Goal: Task Accomplishment & Management: Use online tool/utility

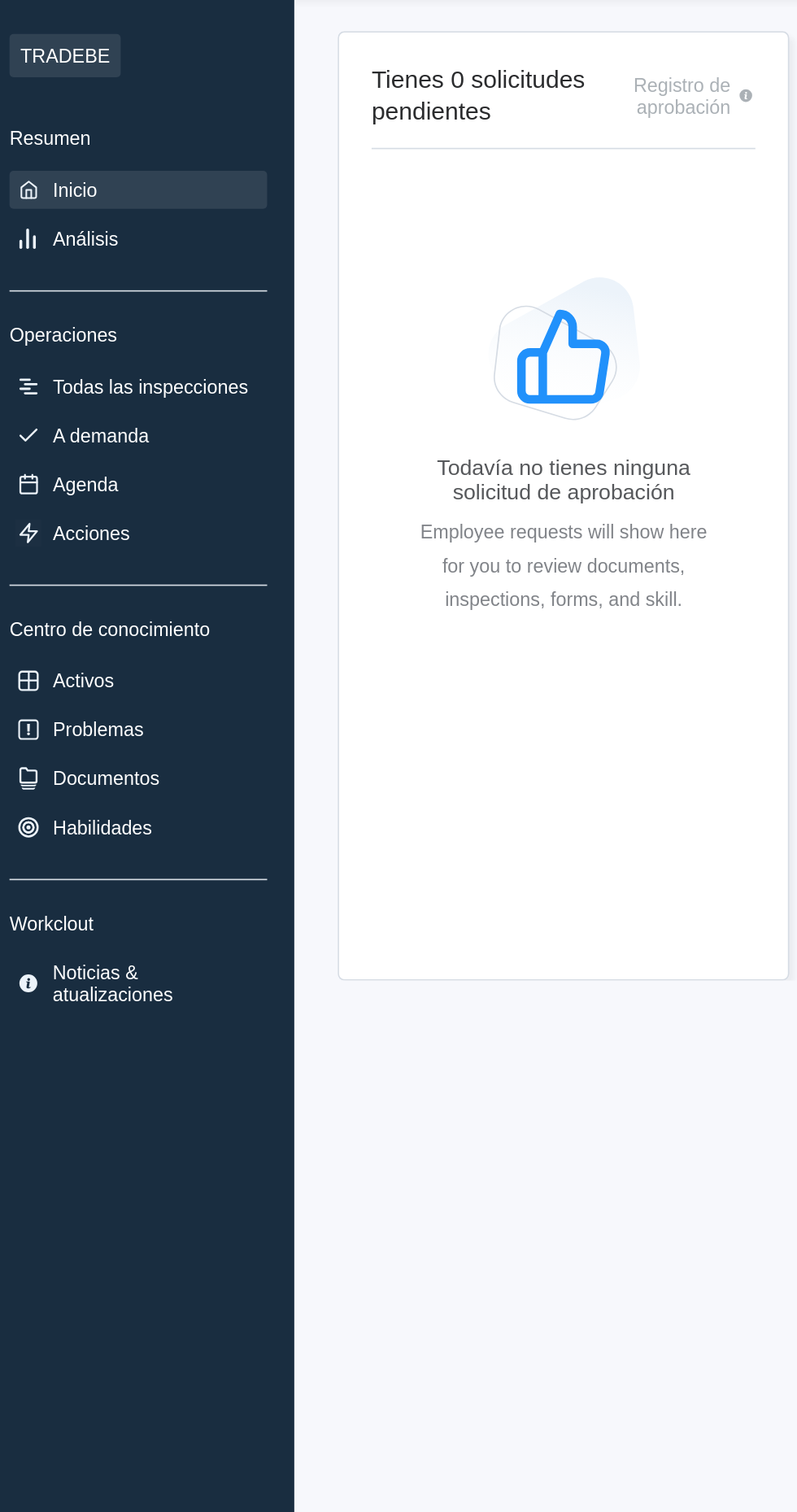
click at [113, 300] on div "A demanda" at bounding box center [93, 310] width 154 height 22
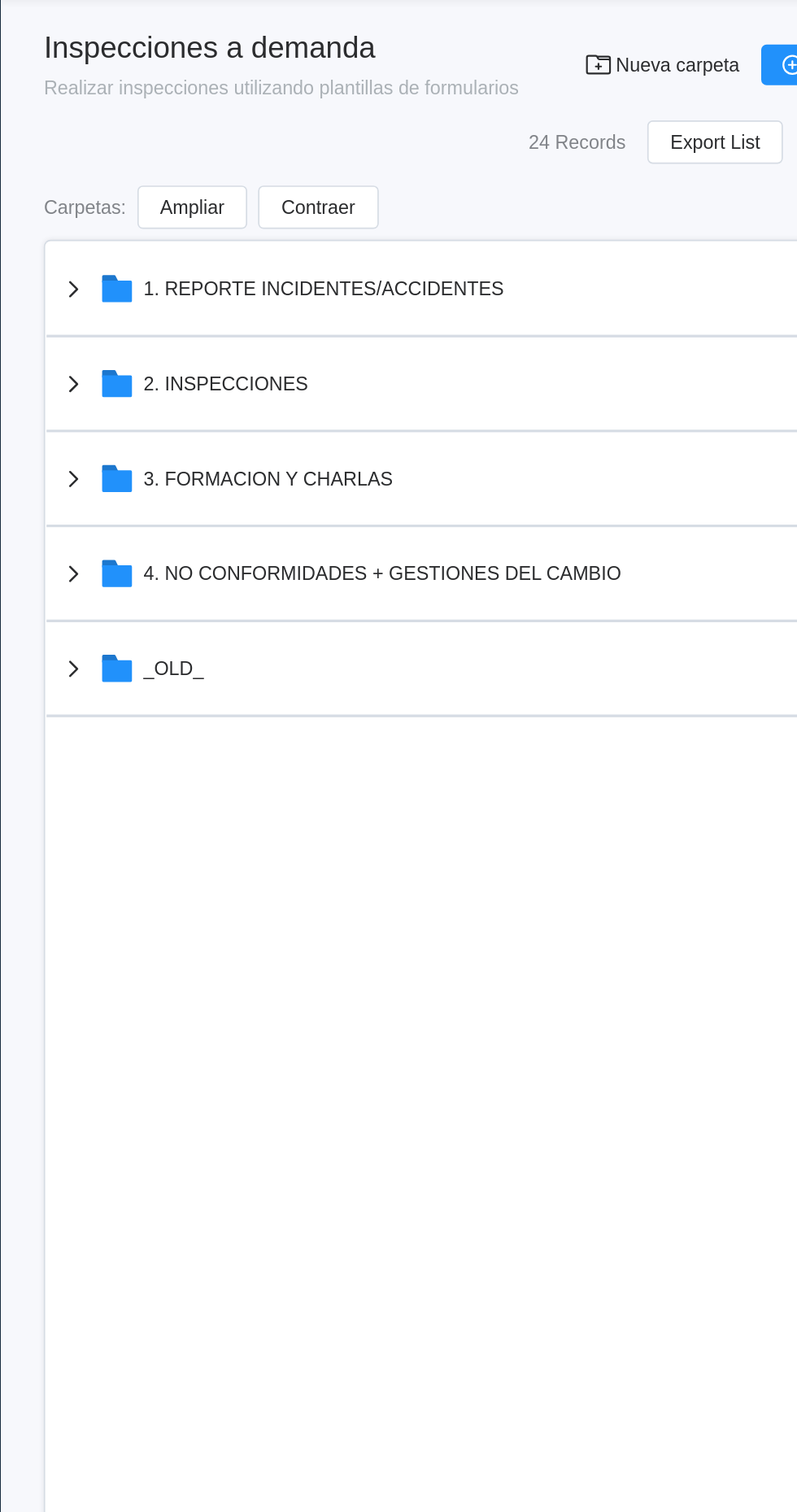
click at [425, 277] on div "2. INSPECCIONES" at bounding box center [459, 279] width 476 height 42
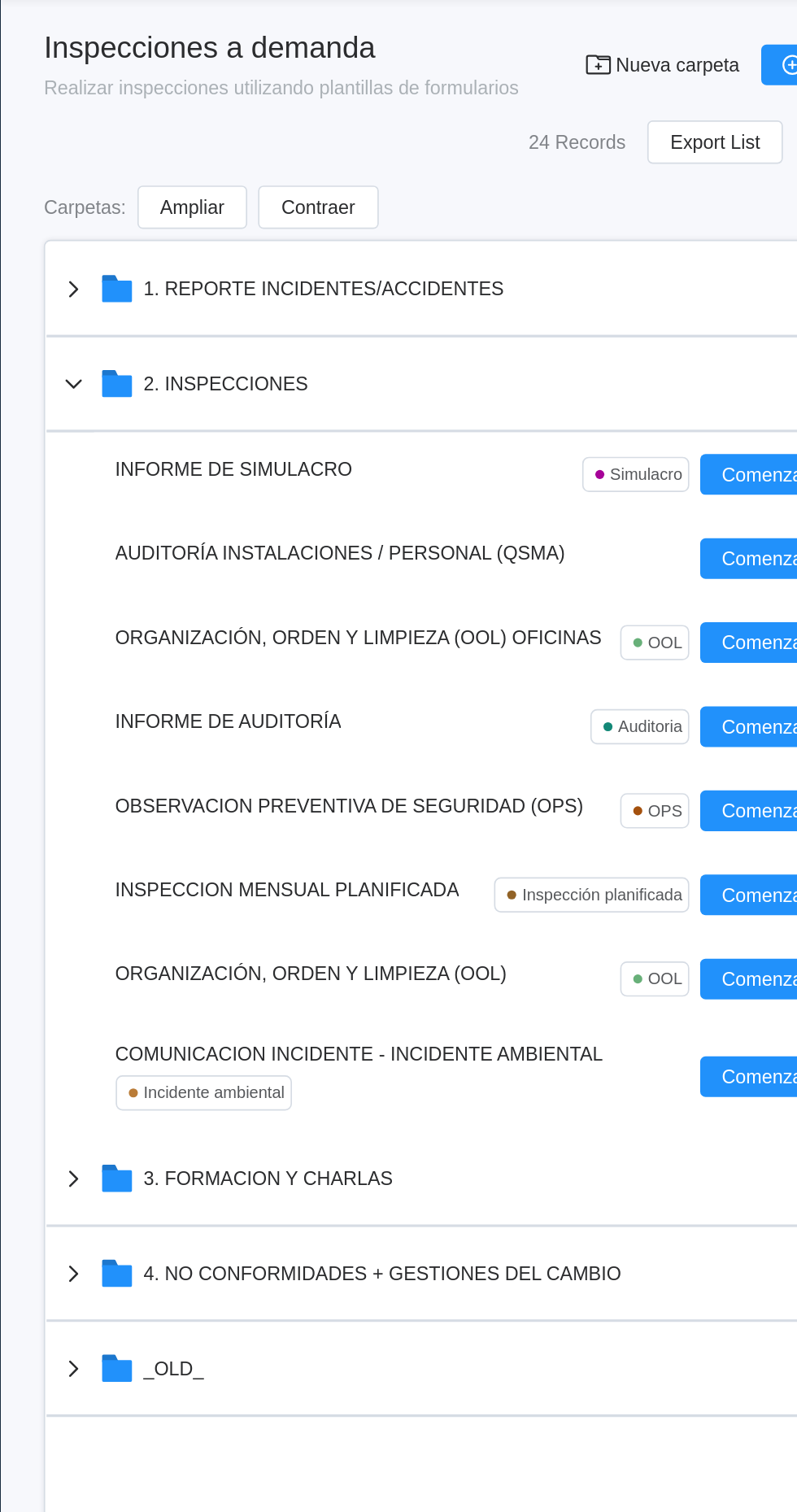
click at [481, 532] on span "OBSERVACION PREVENTIVA DE SEGURIDAD (OPS)" at bounding box center [396, 533] width 281 height 13
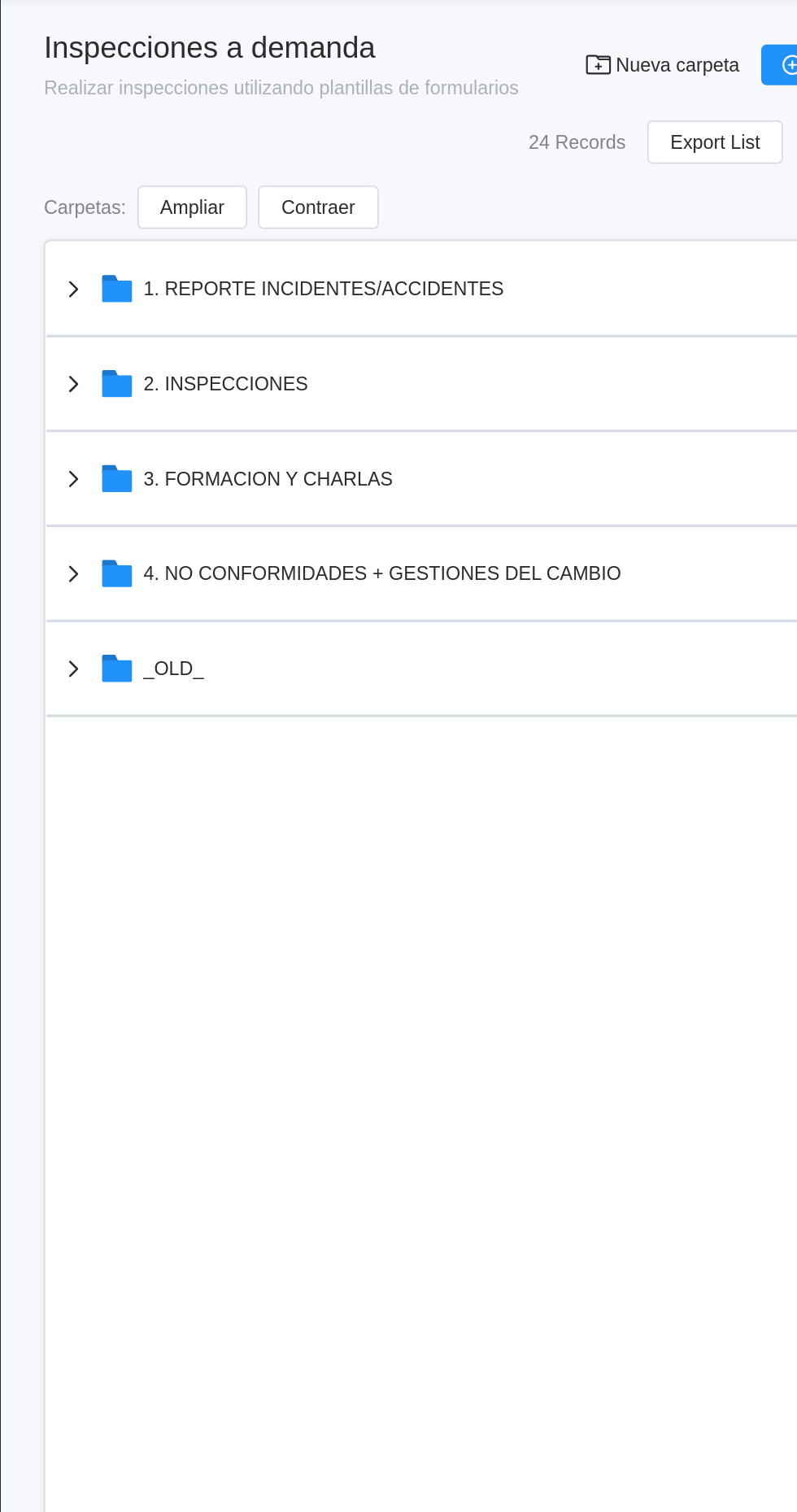
click at [479, 285] on div "2. INSPECCIONES" at bounding box center [459, 279] width 476 height 42
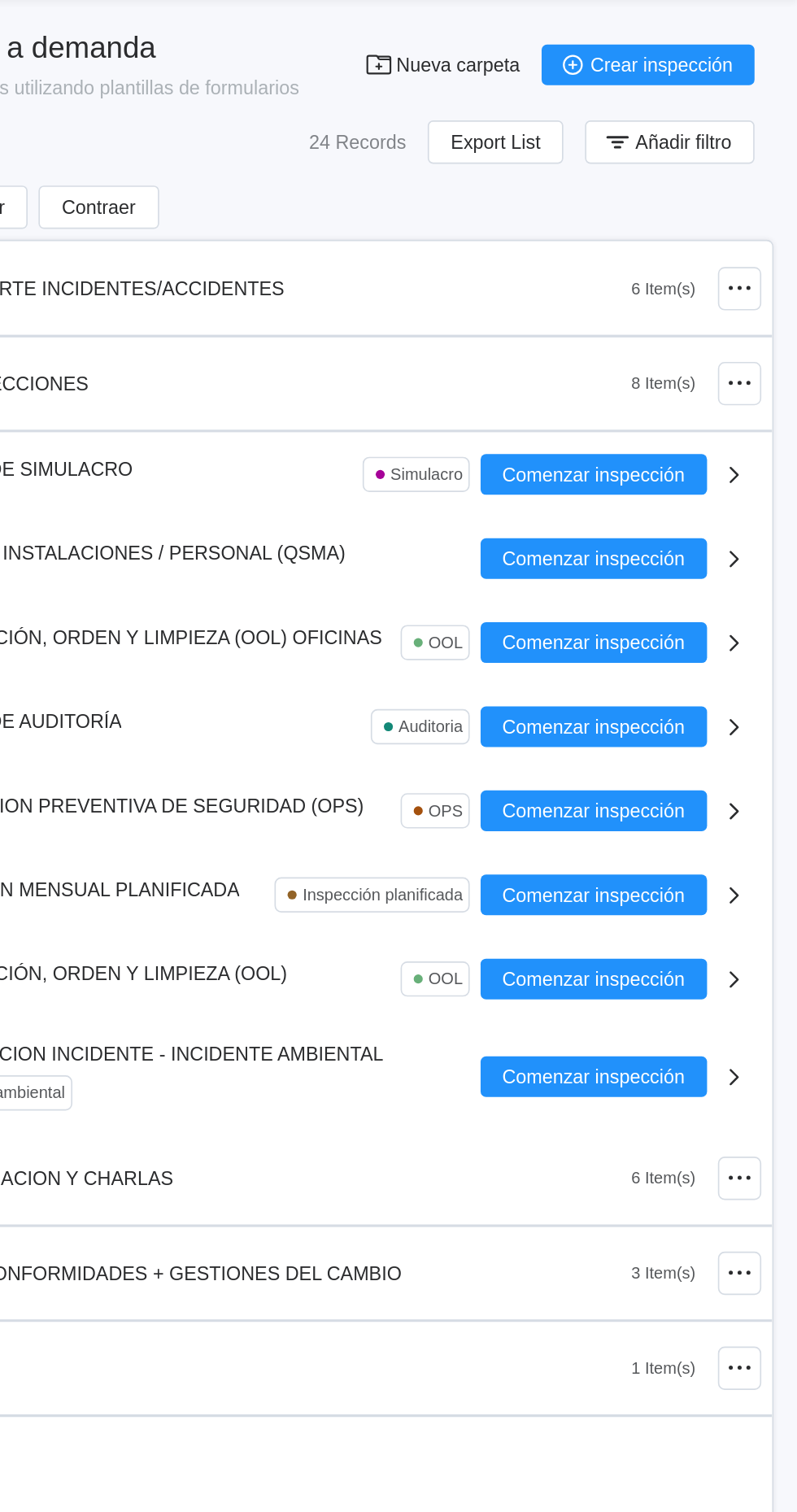
click at [693, 537] on span "Comenzar inspección" at bounding box center [674, 535] width 109 height 12
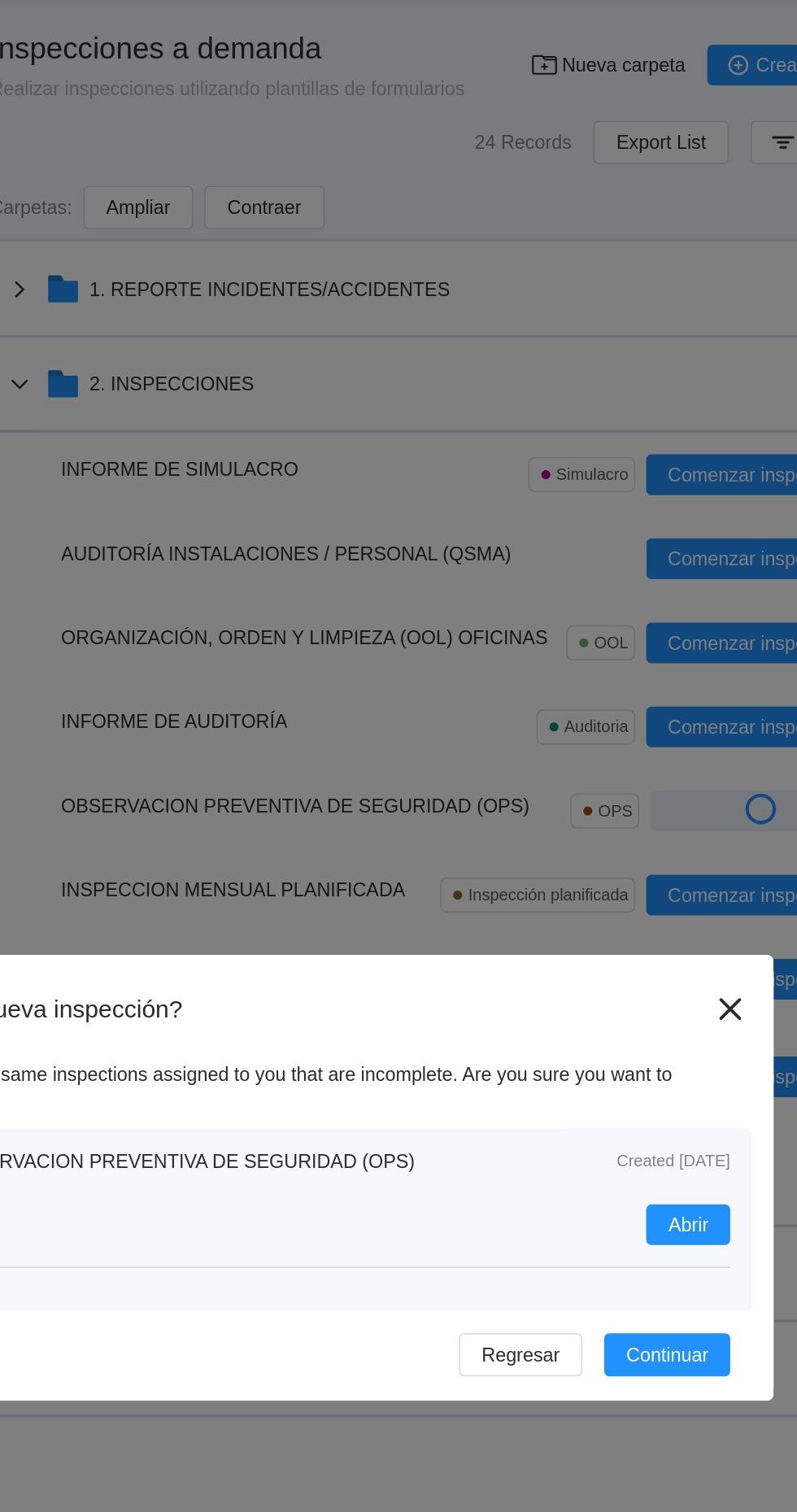
click at [658, 660] on icon at bounding box center [657, 655] width 13 height 13
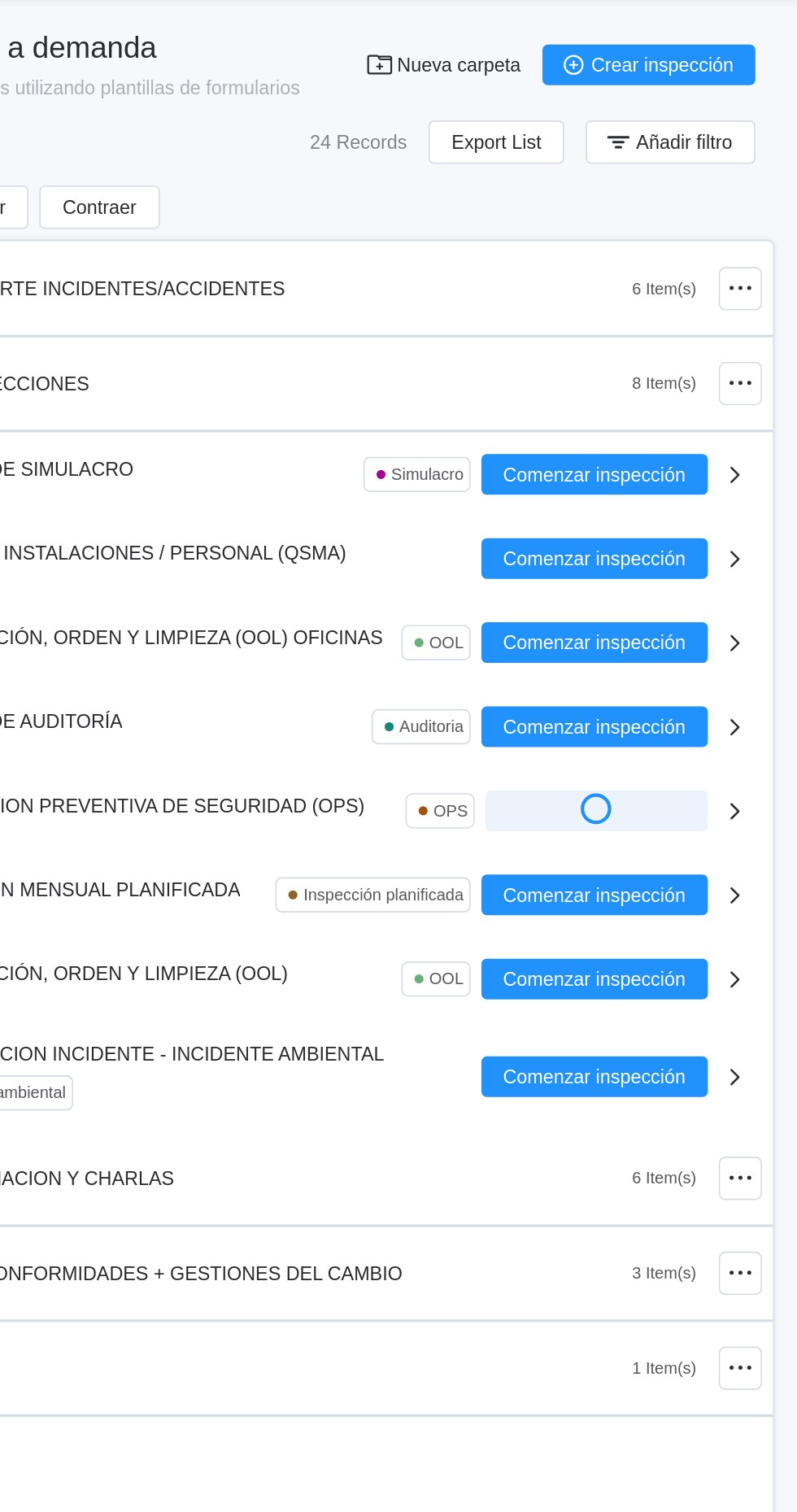
click at [702, 82] on button "Crear inspección" at bounding box center [706, 88] width 127 height 24
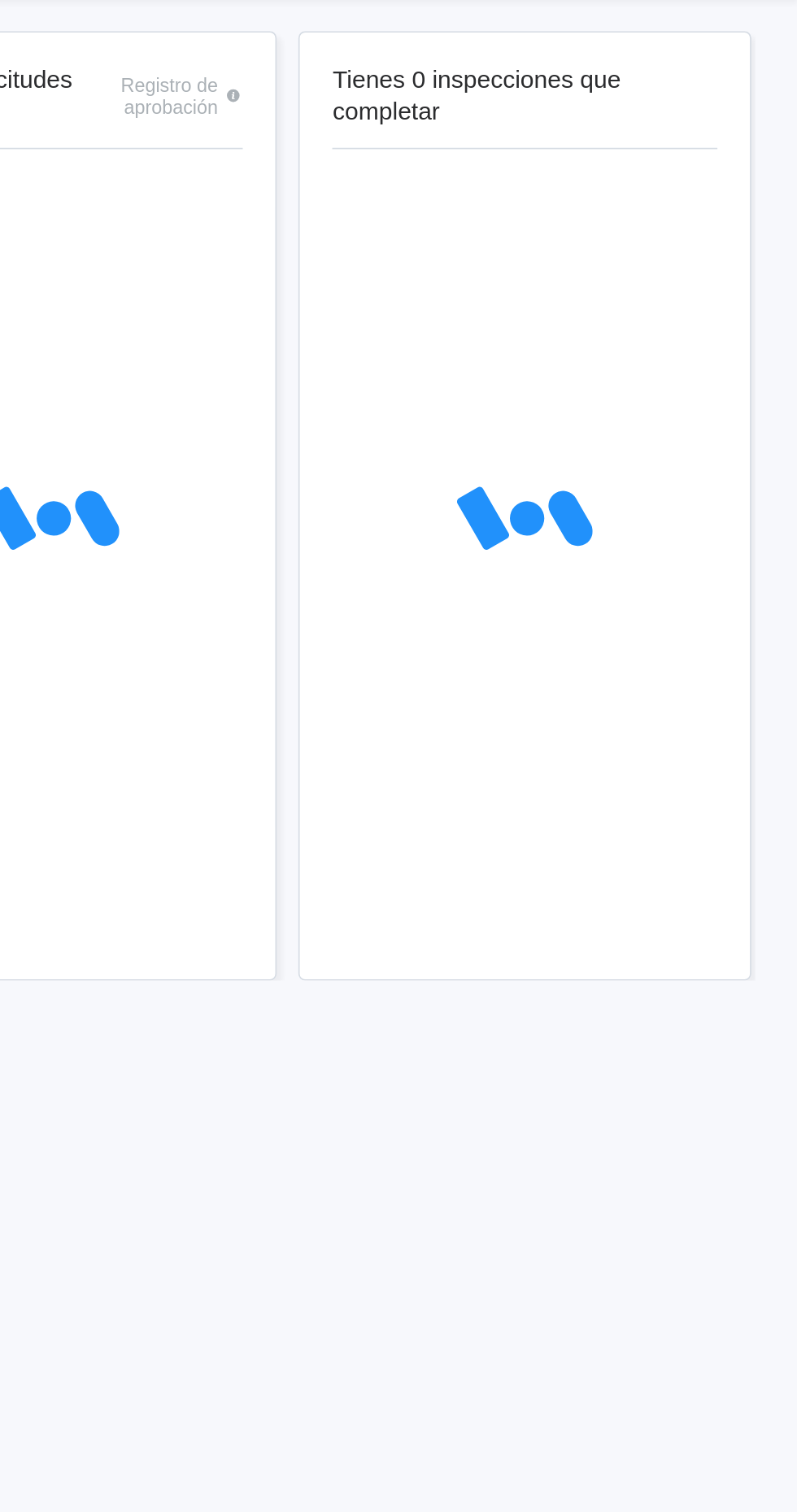
scroll to position [8, 0]
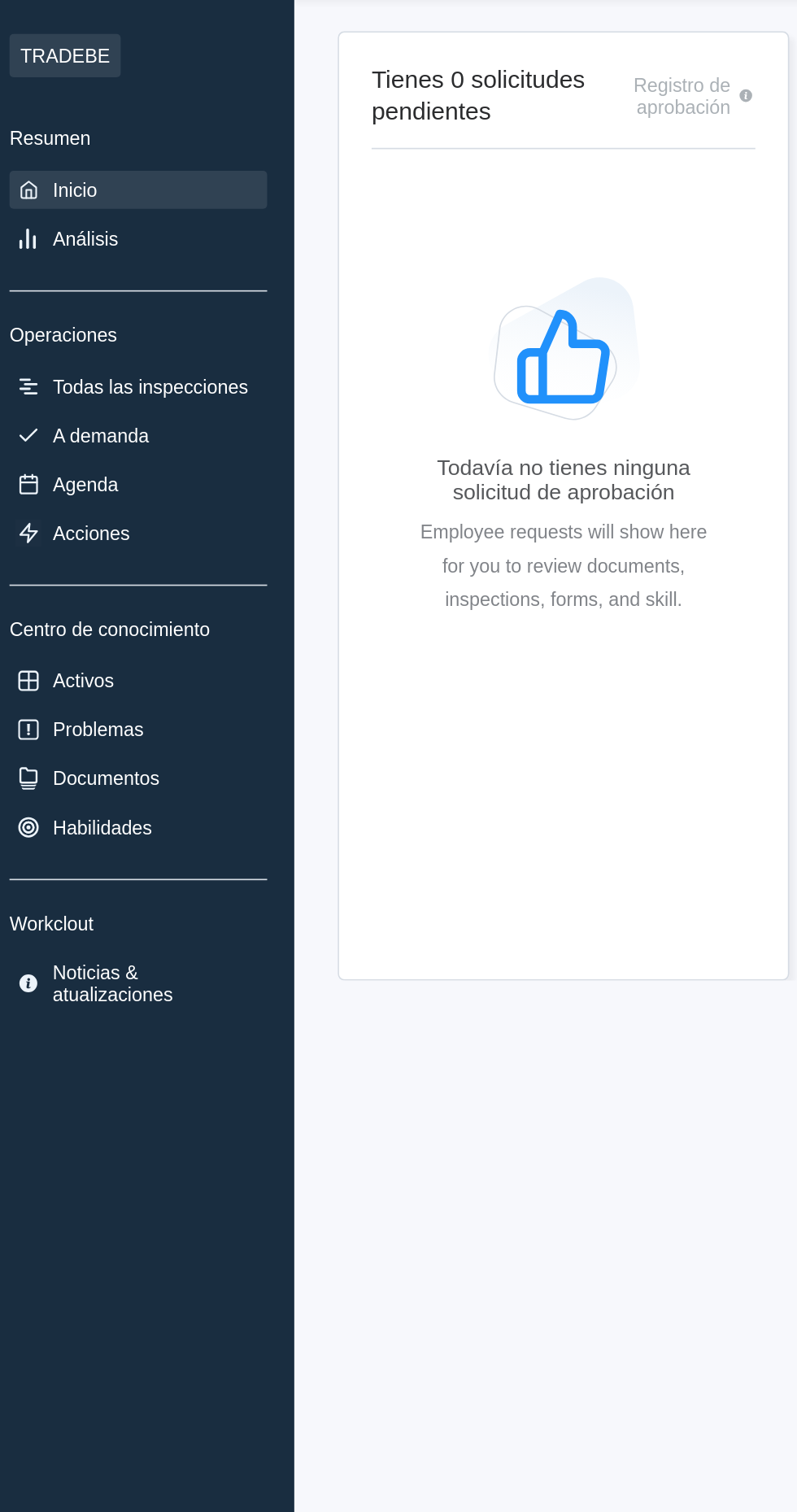
click at [125, 301] on div "A demanda" at bounding box center [93, 310] width 154 height 22
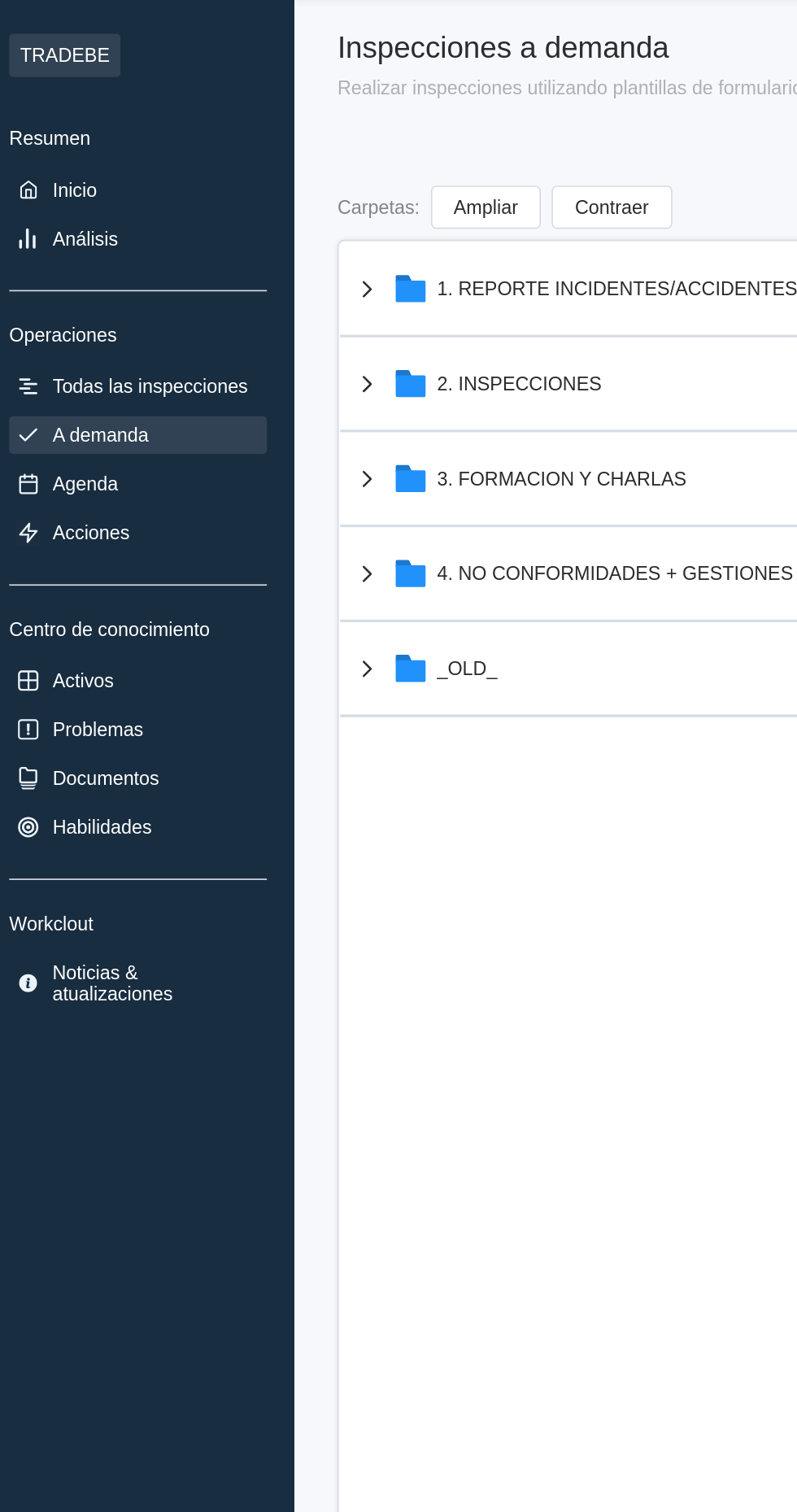
click at [409, 260] on div "2. INSPECCIONES" at bounding box center [459, 279] width 476 height 42
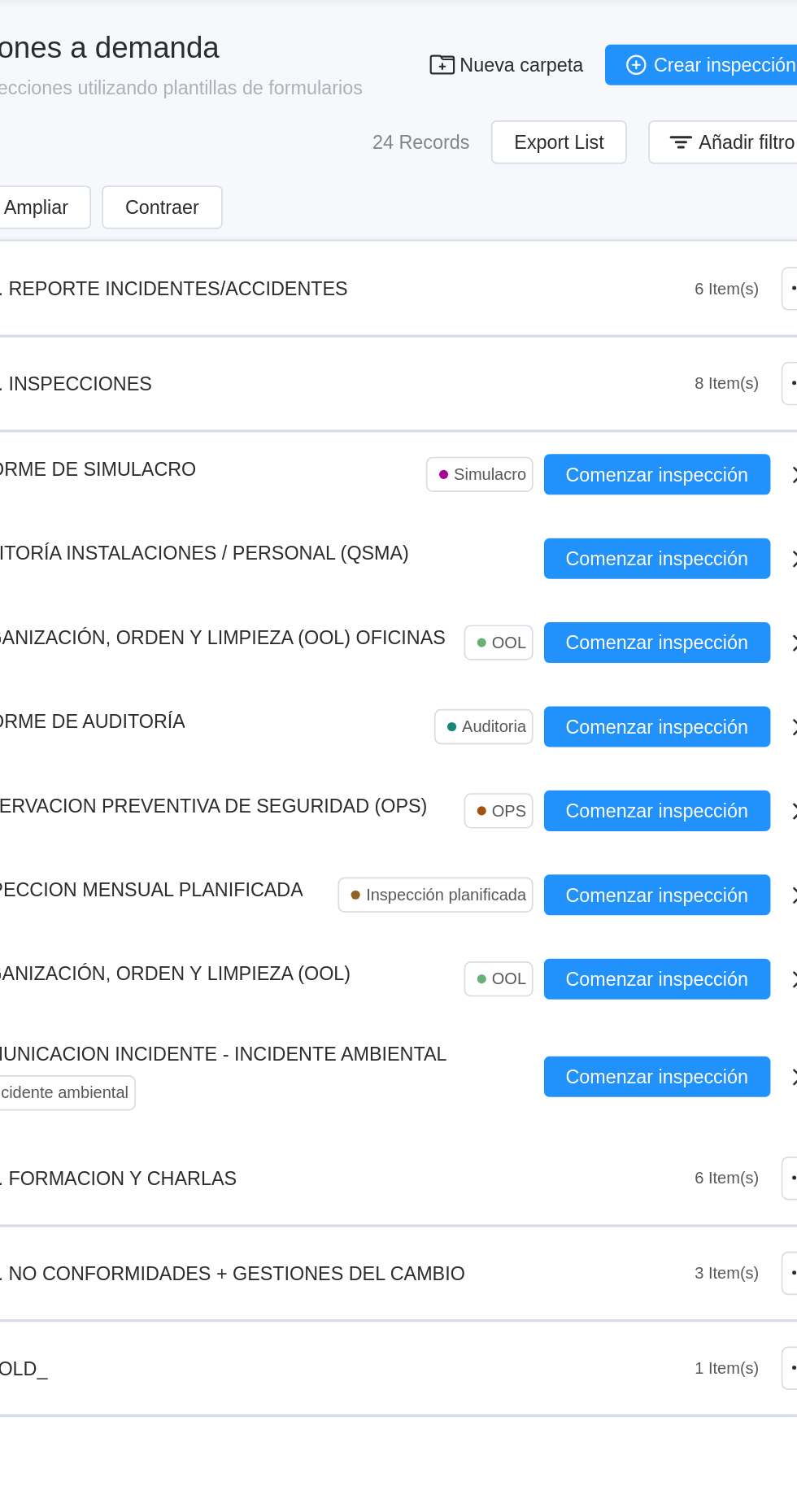
click at [697, 535] on span "Comenzar inspección" at bounding box center [674, 535] width 109 height 12
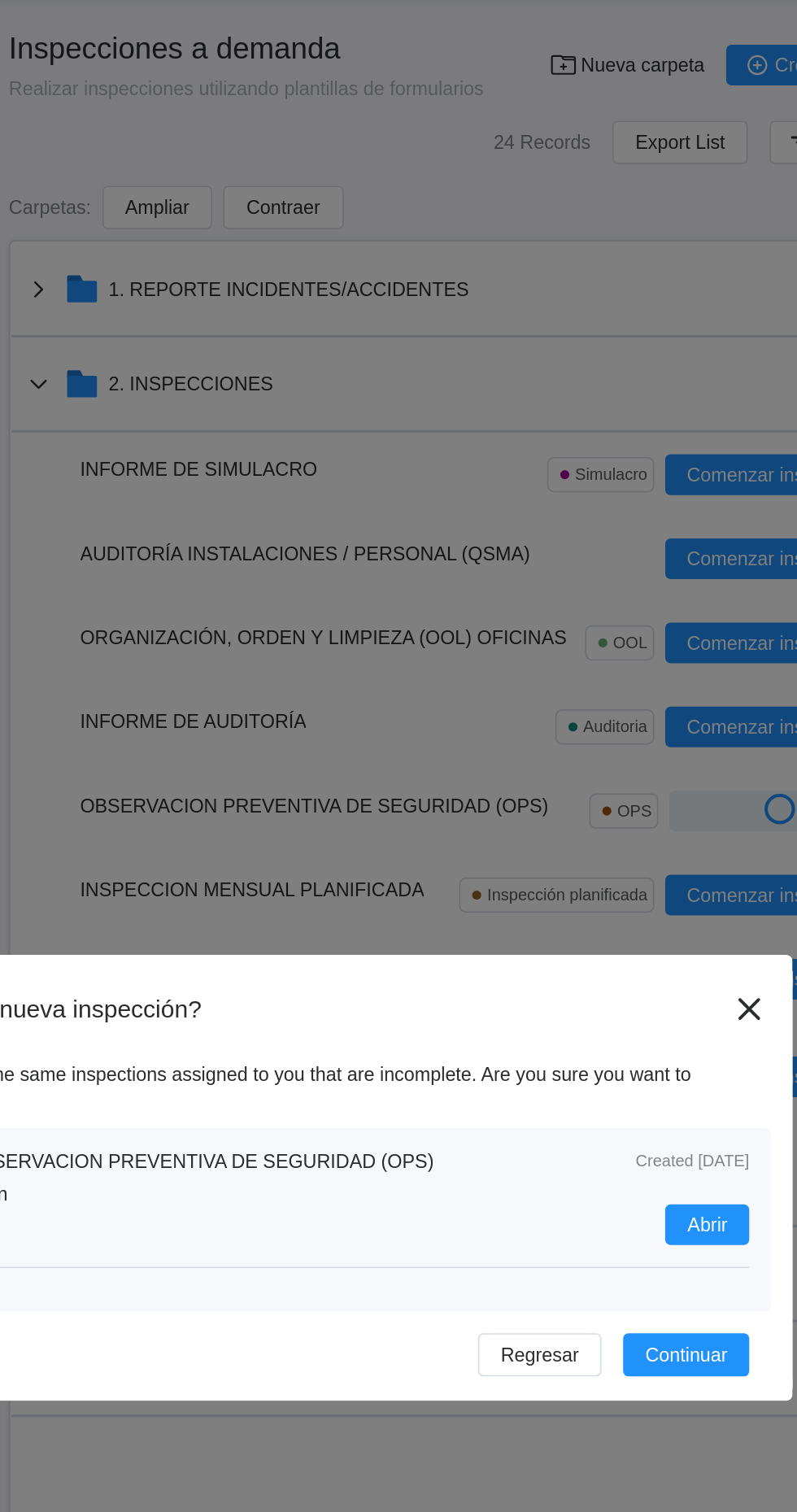
click at [662, 657] on icon at bounding box center [657, 655] width 13 height 13
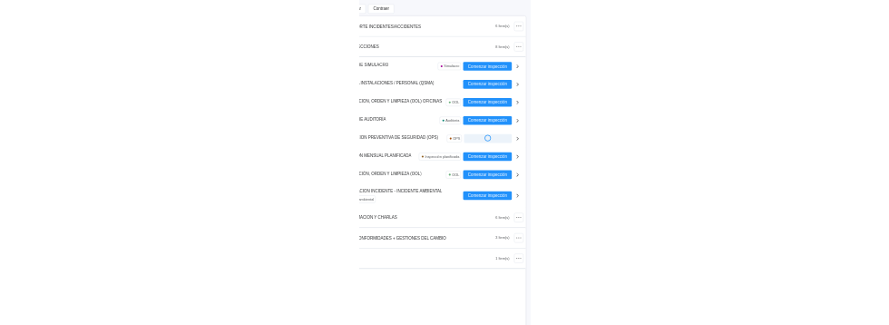
scroll to position [93, 0]
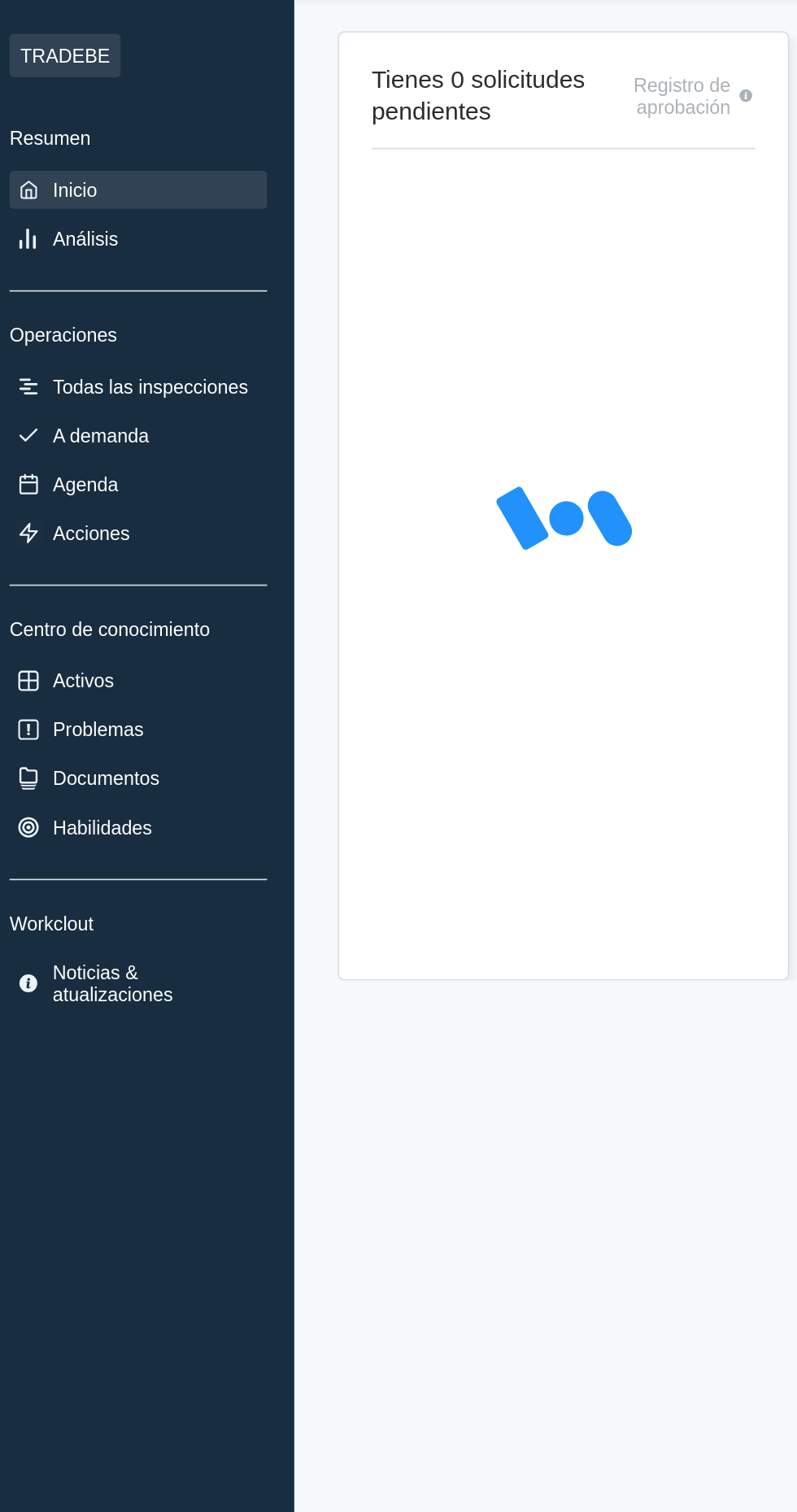
scroll to position [8, 0]
